Goal: Find specific page/section: Find specific page/section

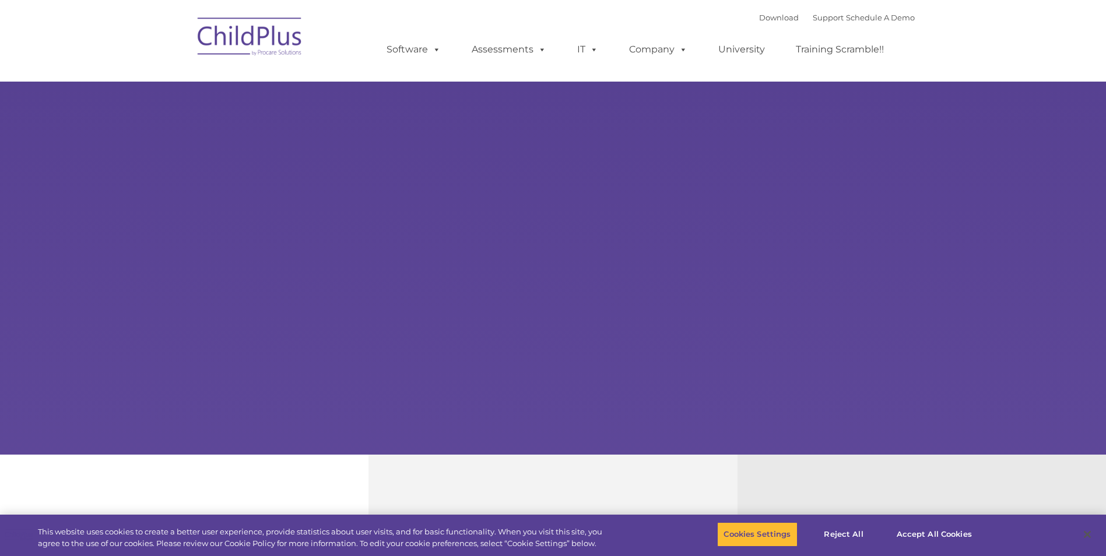
select select "MEDIUM"
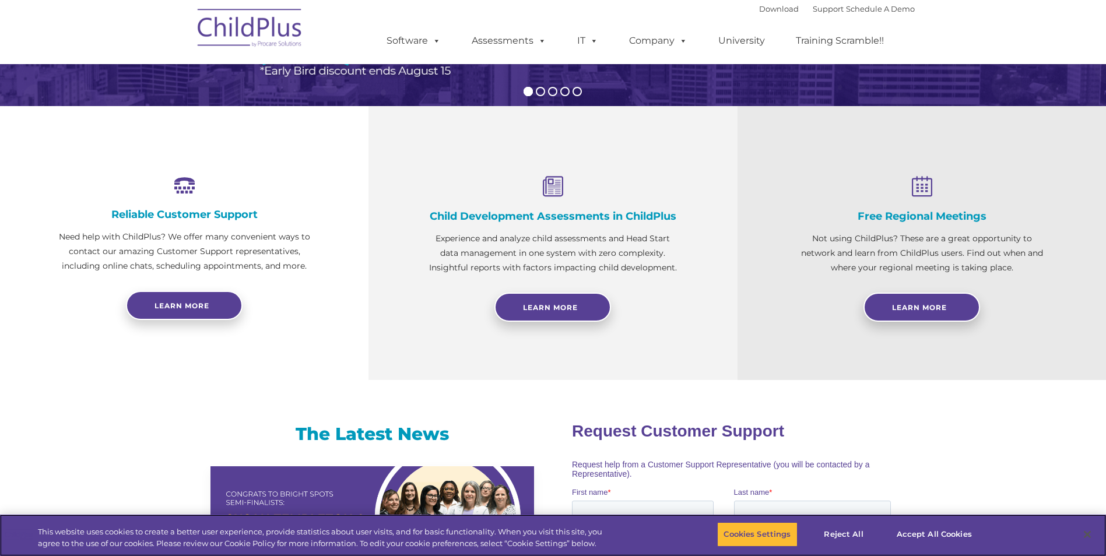
scroll to position [350, 0]
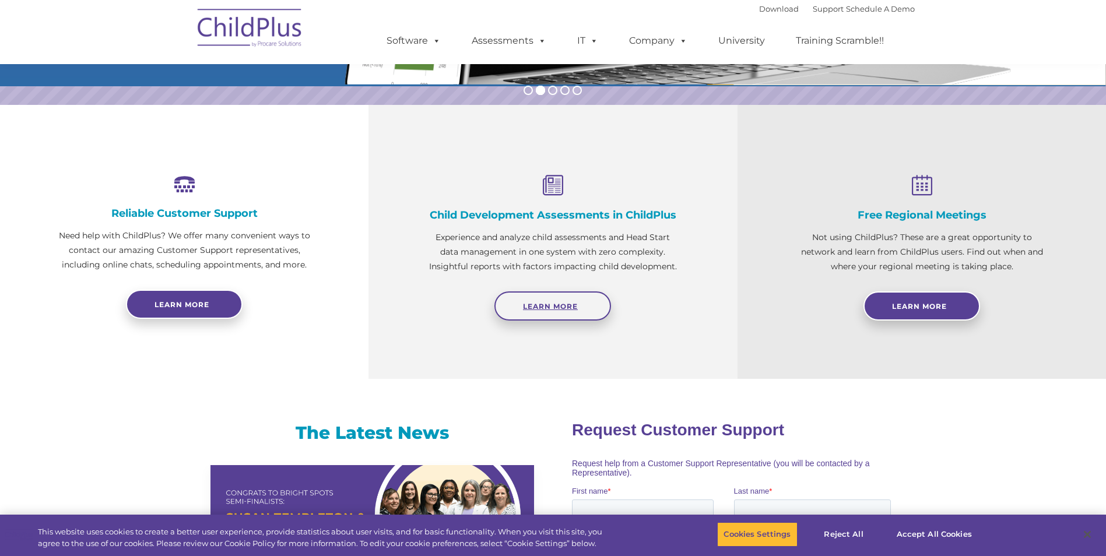
click at [568, 299] on link "Learn More" at bounding box center [552, 306] width 117 height 29
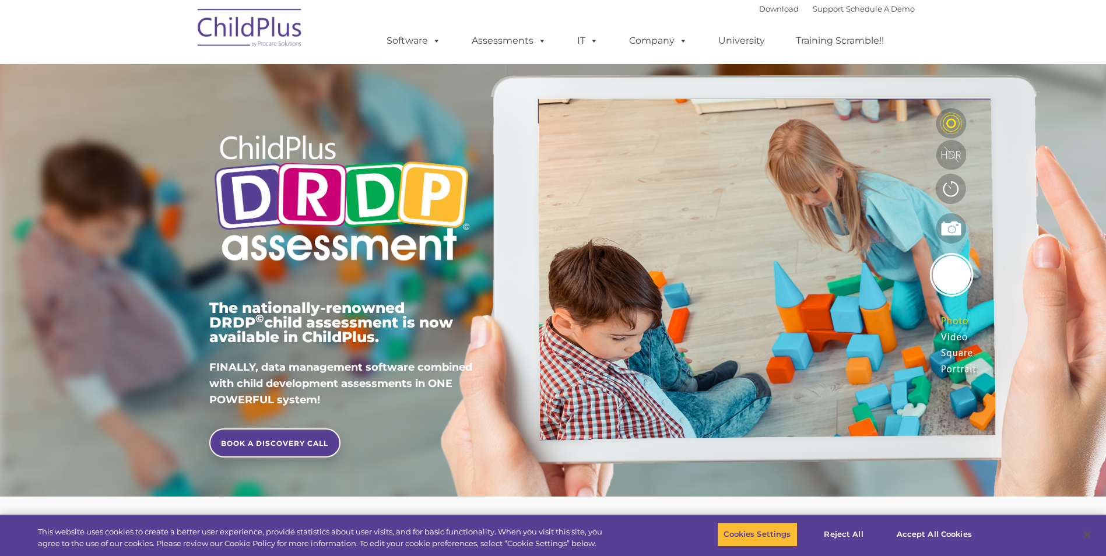
type input ""
